Goal: Communication & Community: Ask a question

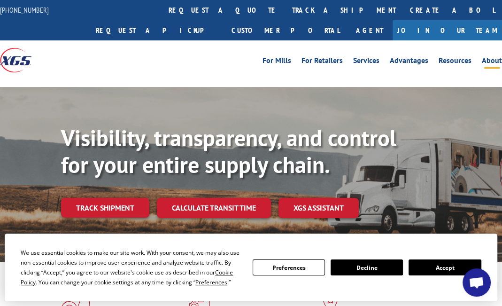
click at [491, 57] on link "About" at bounding box center [492, 62] width 20 height 10
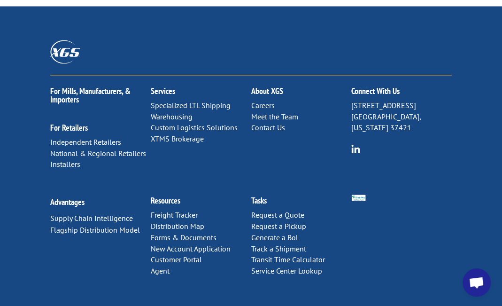
scroll to position [1227, 0]
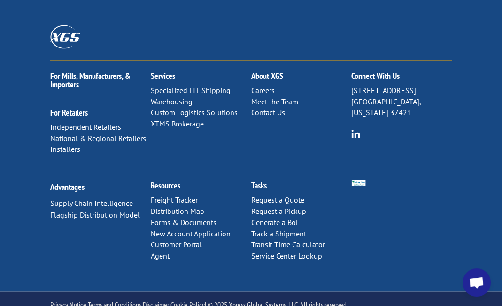
click at [271, 107] on link "Contact Us" at bounding box center [268, 111] width 34 height 9
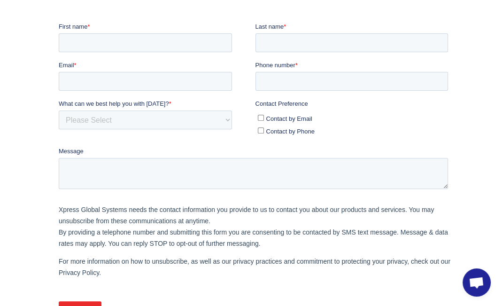
scroll to position [188, 0]
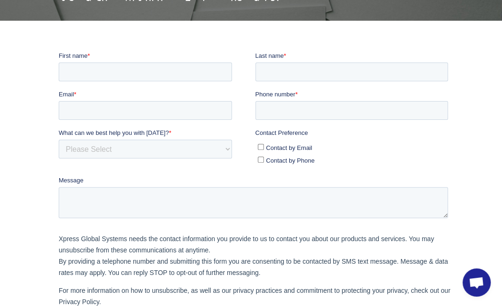
click at [258, 145] on input "Contact by Email" at bounding box center [260, 147] width 6 height 6
checkbox input "true"
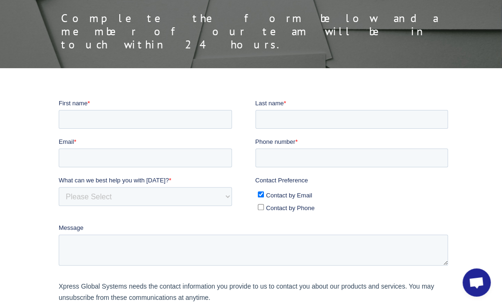
scroll to position [141, 0]
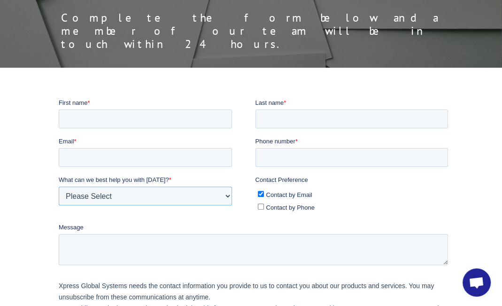
click at [135, 194] on select "Please Select Quoting, Opening New Account, or New Business Opportunity Shipmen…" at bounding box center [144, 195] width 173 height 19
select select "Sales"
click at [58, 186] on select "Please Select Quoting, Opening New Account, or New Business Opportunity Shipmen…" at bounding box center [144, 195] width 173 height 19
click at [283, 162] on input "Phone number *" at bounding box center [351, 157] width 193 height 19
type input "8182871466"
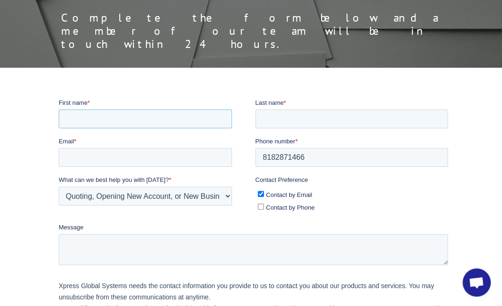
type input "[PERSON_NAME]"
type input "[EMAIL_ADDRESS][DOMAIN_NAME]"
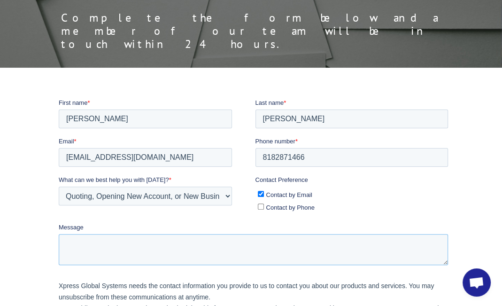
click at [89, 240] on textarea "Message" at bounding box center [252, 249] width 389 height 31
paste textarea "Lorem Ipsumdo! Si amet co Adipisc Elitseddo eiu T in utlaboree dol ma aliqua en…"
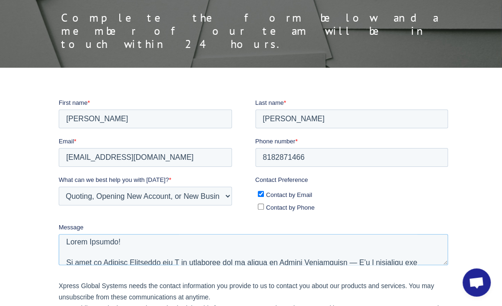
scroll to position [0, 0]
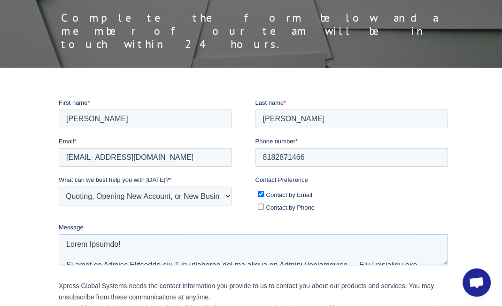
drag, startPoint x: 110, startPoint y: 247, endPoint x: 84, endPoint y: 247, distance: 26.3
click at [84, 247] on textarea "Message" at bounding box center [252, 249] width 389 height 31
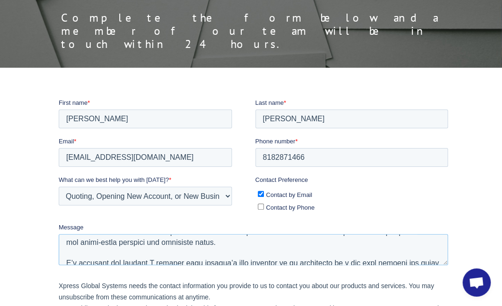
scroll to position [47, 0]
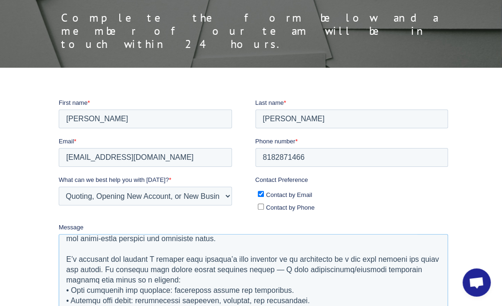
drag, startPoint x: 445, startPoint y: 262, endPoint x: 477, endPoint y: 356, distance: 99.2
click at [451, 312] on html "First name * [PERSON_NAME] Last name * [PERSON_NAME] Email * [EMAIL_ADDRESS][DO…" at bounding box center [254, 298] width 393 height 401
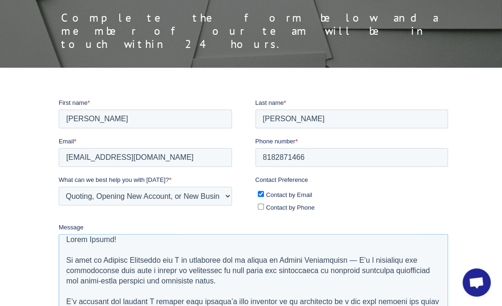
scroll to position [0, 0]
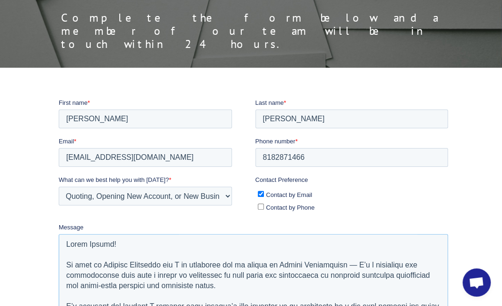
drag, startPoint x: 362, startPoint y: 264, endPoint x: 172, endPoint y: 264, distance: 189.8
click at [172, 264] on textarea "Message" at bounding box center [252, 297] width 389 height 126
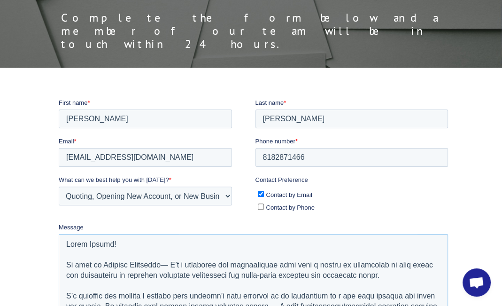
click at [142, 265] on textarea "Message" at bounding box center [252, 297] width 389 height 126
drag, startPoint x: 148, startPoint y: 266, endPoint x: 133, endPoint y: 251, distance: 21.3
click at [133, 251] on textarea "Message" at bounding box center [252, 297] width 389 height 126
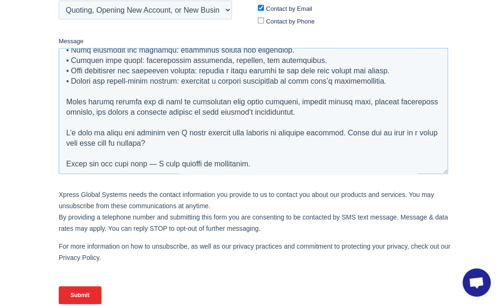
scroll to position [329, 0]
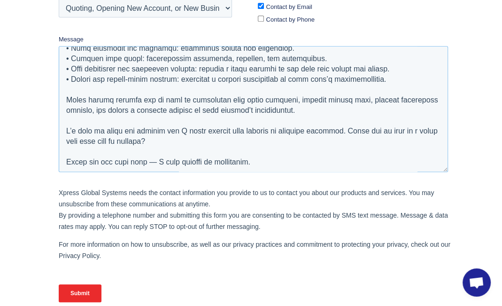
type textarea "Lorem Ipsumd! Si amet co Adipisc Elitseddo— E’t i utlaboree dol magnaaliquae ad…"
click at [76, 294] on input "Submit" at bounding box center [79, 293] width 43 height 18
